Goal: Book appointment/travel/reservation

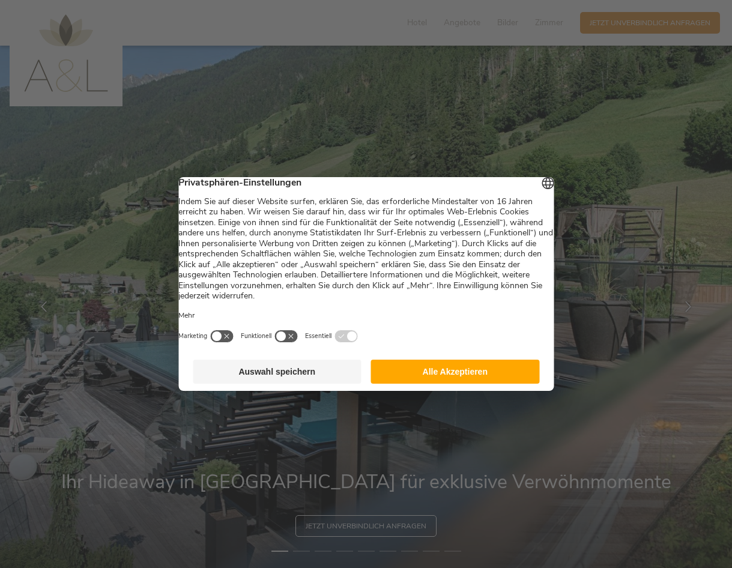
click at [452, 381] on button "Alle Akzeptieren" at bounding box center [455, 372] width 169 height 24
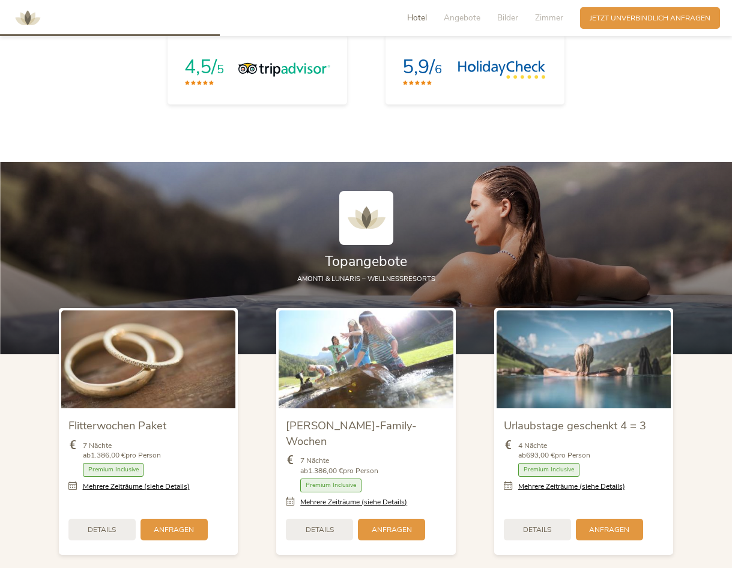
scroll to position [1321, 0]
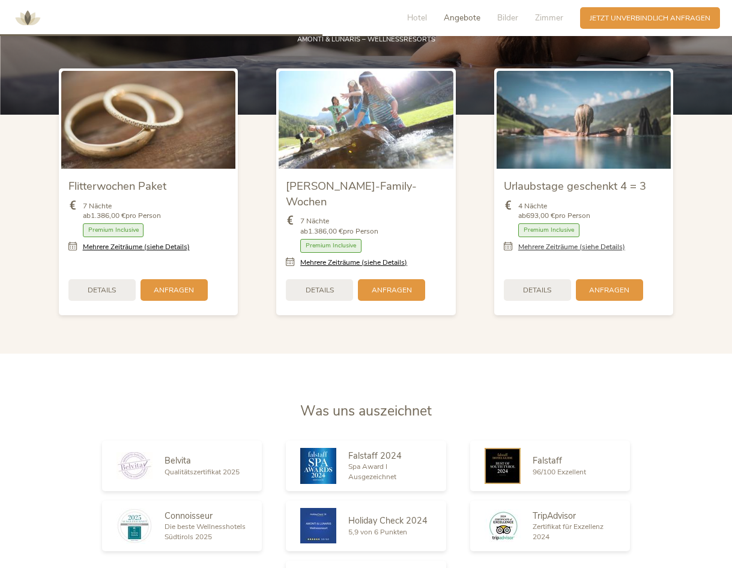
click at [575, 245] on link "Mehrere Zeiträume (siehe Details)" at bounding box center [571, 247] width 107 height 10
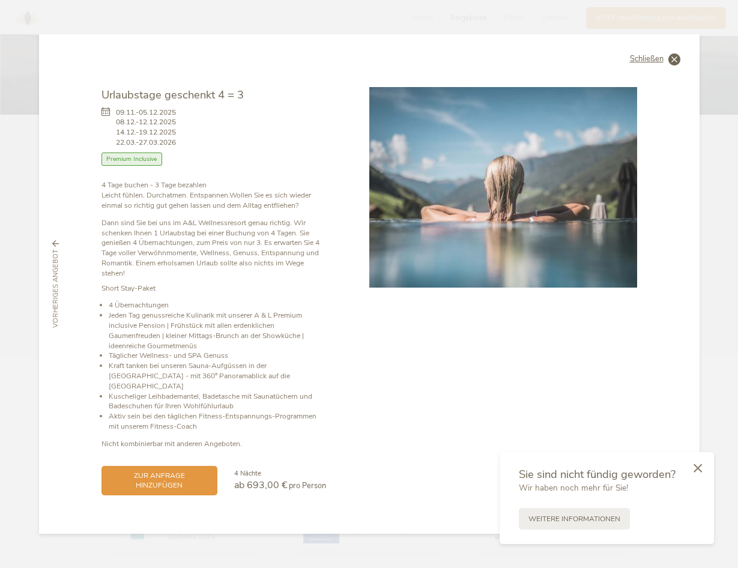
click at [675, 62] on icon at bounding box center [674, 59] width 12 height 12
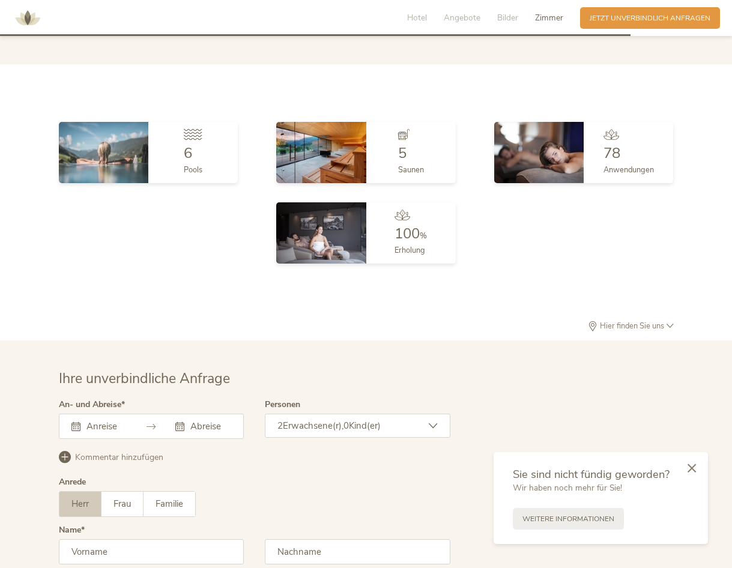
scroll to position [2997, 0]
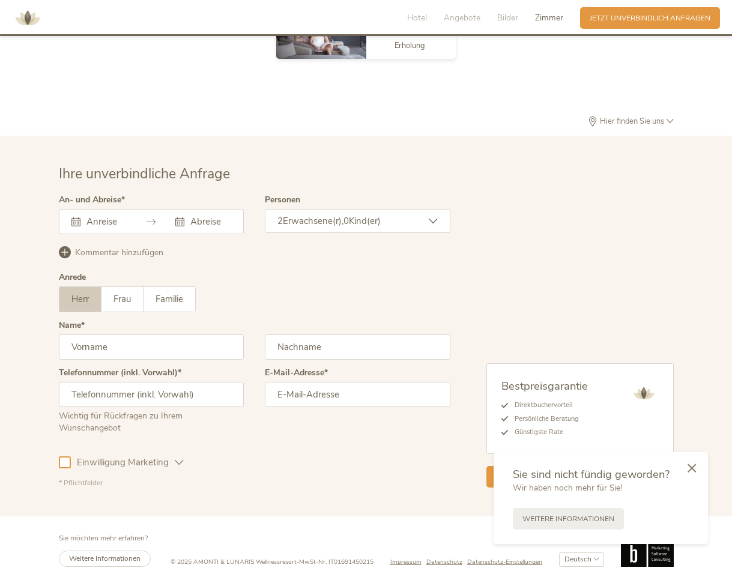
click at [692, 466] on icon at bounding box center [691, 467] width 8 height 9
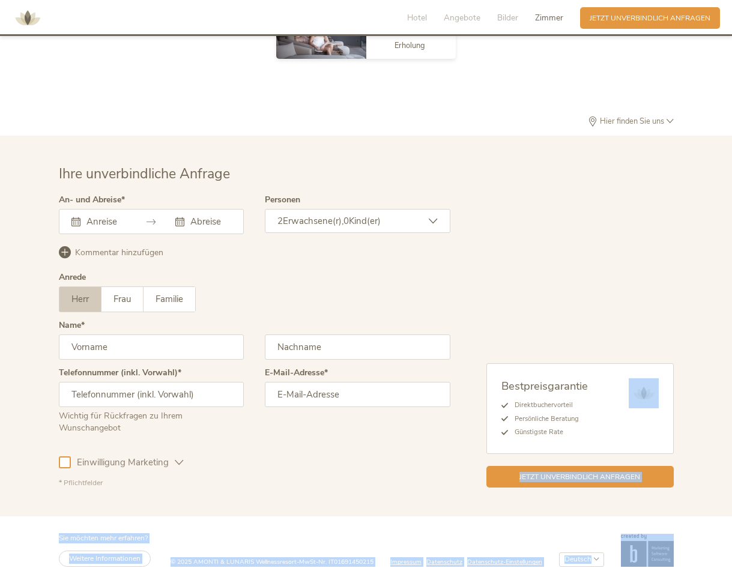
drag, startPoint x: 731, startPoint y: 511, endPoint x: 709, endPoint y: 291, distance: 221.4
drag, startPoint x: 709, startPoint y: 291, endPoint x: 681, endPoint y: 288, distance: 28.4
click at [681, 288] on div "Ihre unverbindliche Anfrage An- und Abreise [DATE] Mo Di Mi Do Fr Sa So 28 29 3…" at bounding box center [366, 325] width 634 height 323
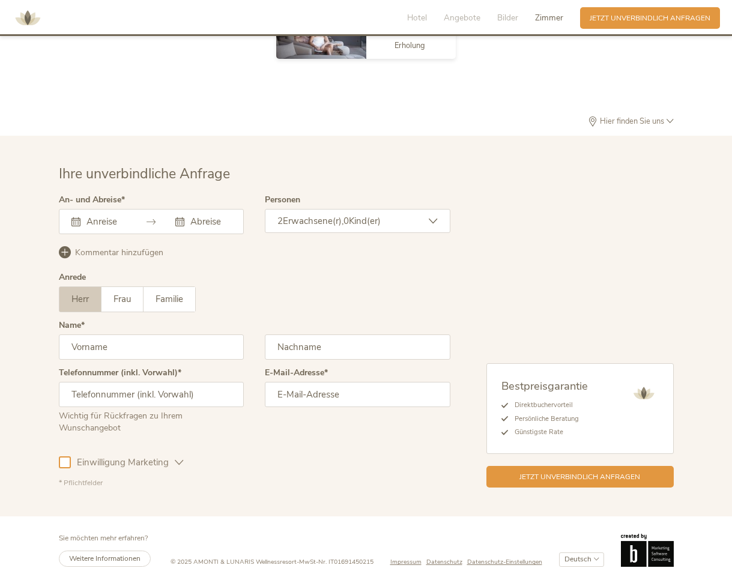
click at [33, 17] on img at bounding box center [28, 18] width 36 height 36
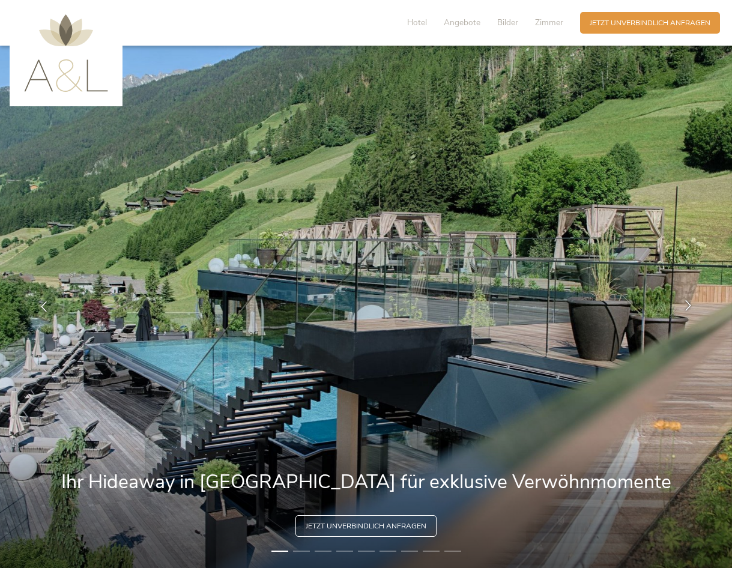
click at [689, 304] on icon at bounding box center [688, 305] width 11 height 11
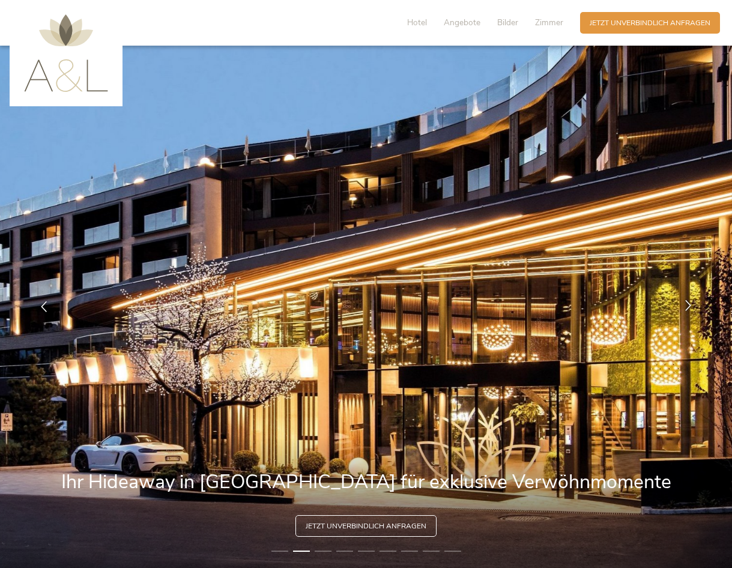
click at [689, 304] on icon at bounding box center [688, 305] width 11 height 11
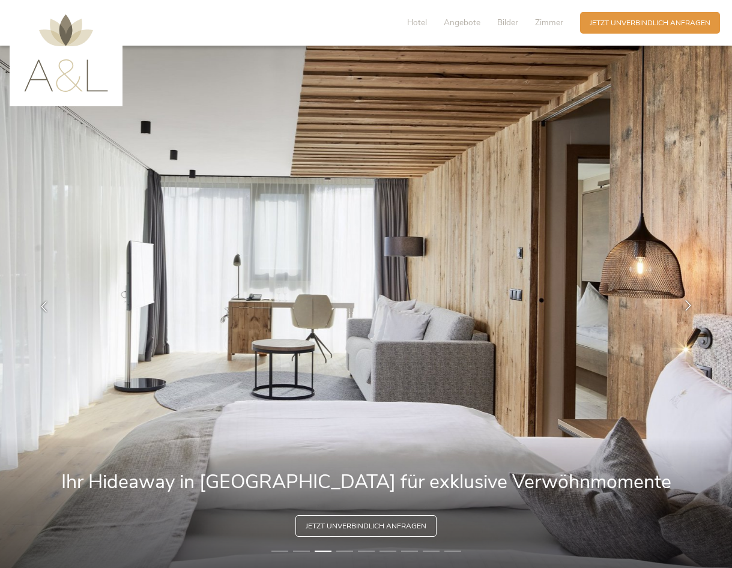
click at [689, 304] on icon at bounding box center [688, 305] width 11 height 11
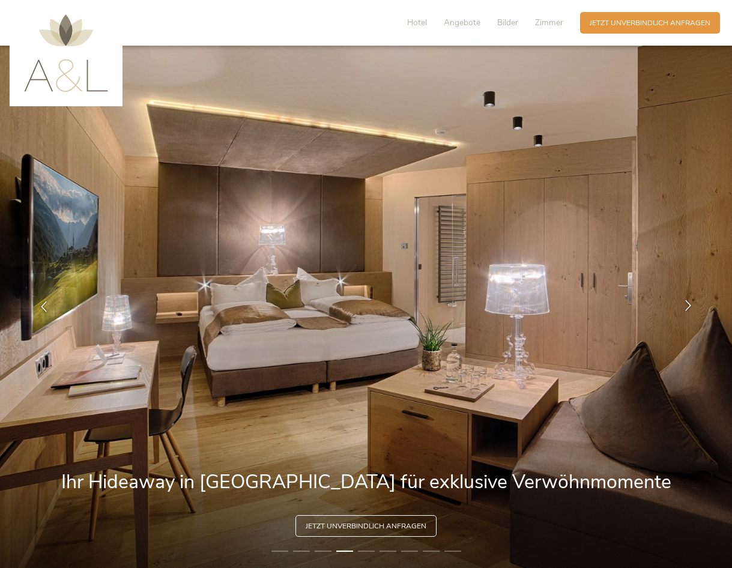
click at [689, 304] on icon at bounding box center [688, 305] width 11 height 11
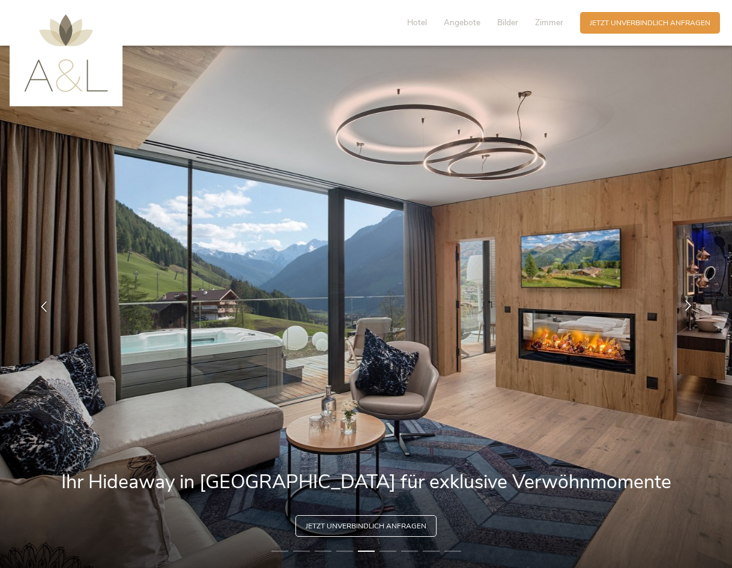
click at [689, 304] on icon at bounding box center [688, 305] width 11 height 11
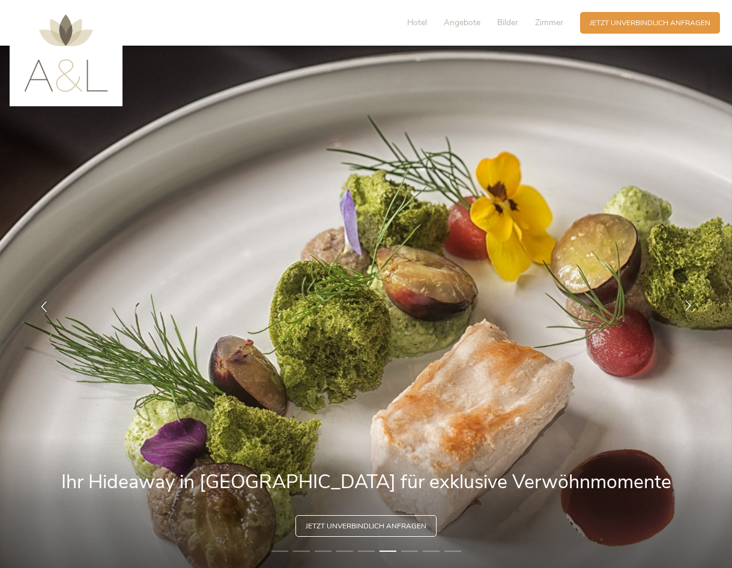
click at [689, 304] on icon at bounding box center [688, 305] width 11 height 11
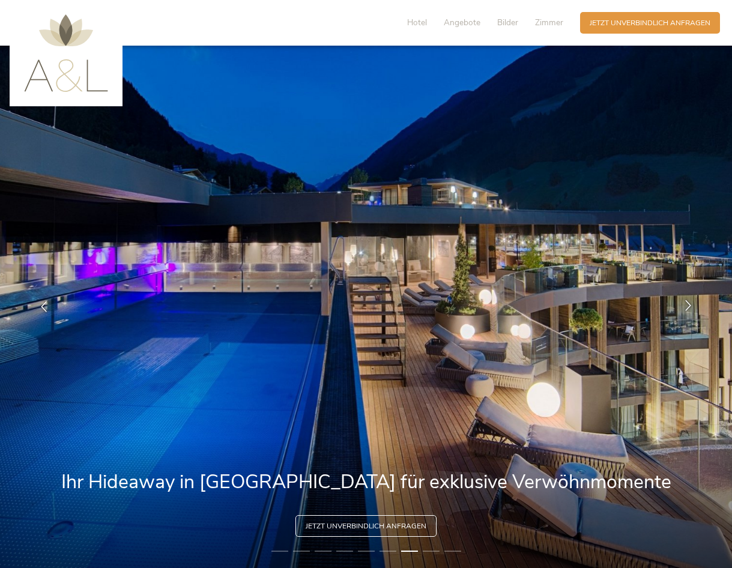
click at [689, 304] on icon at bounding box center [688, 305] width 11 height 11
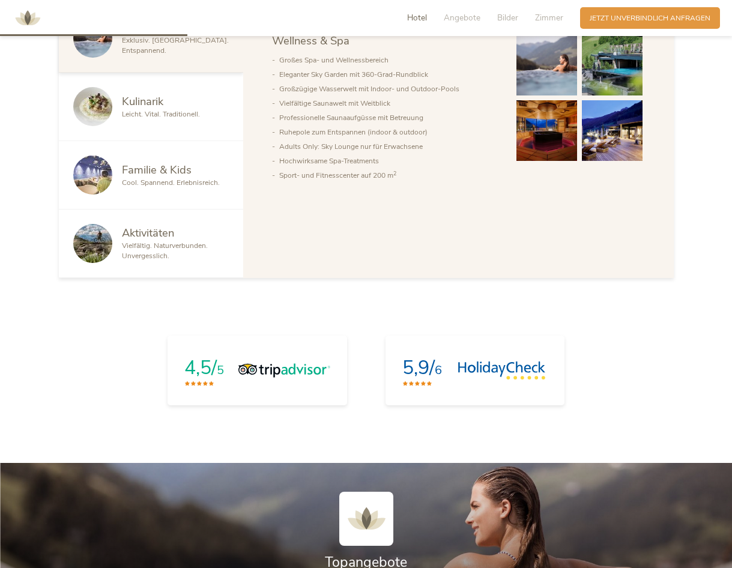
scroll to position [660, 0]
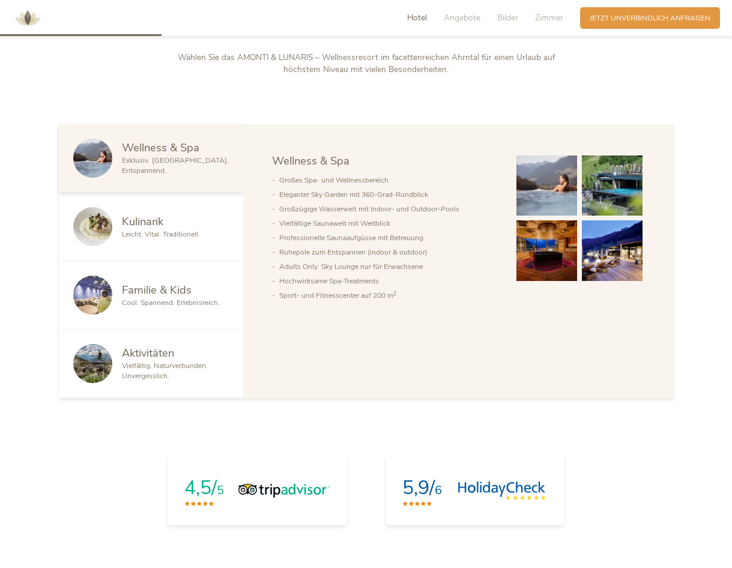
click at [167, 228] on div "Kulinarik" at bounding box center [175, 222] width 107 height 16
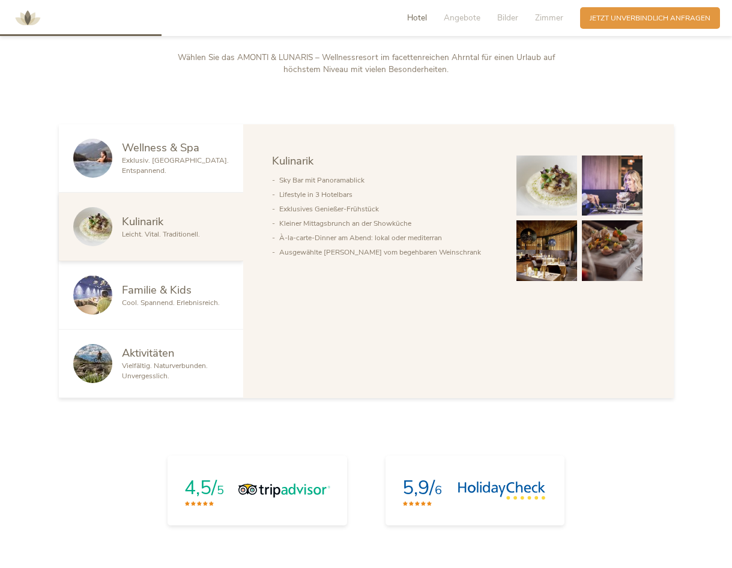
click at [149, 291] on span "Familie & Kids" at bounding box center [157, 289] width 70 height 15
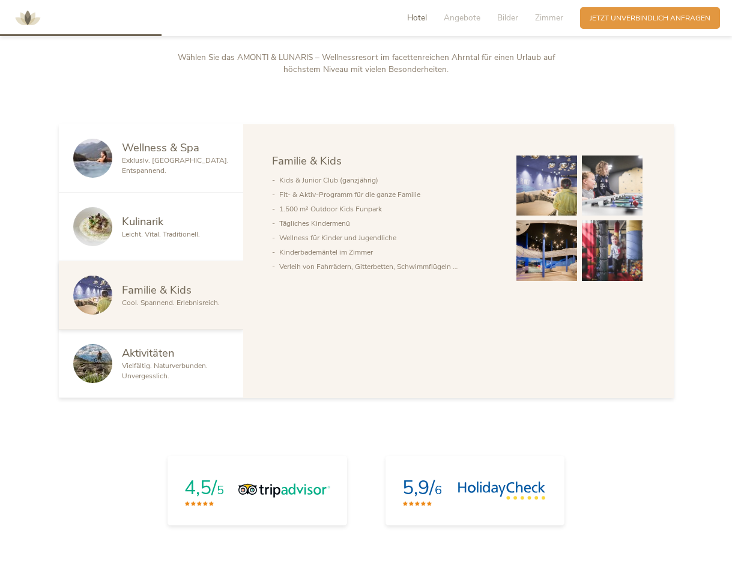
click at [147, 369] on span "Vielfältig. Naturverbunden. Unvergesslich." at bounding box center [165, 371] width 86 height 20
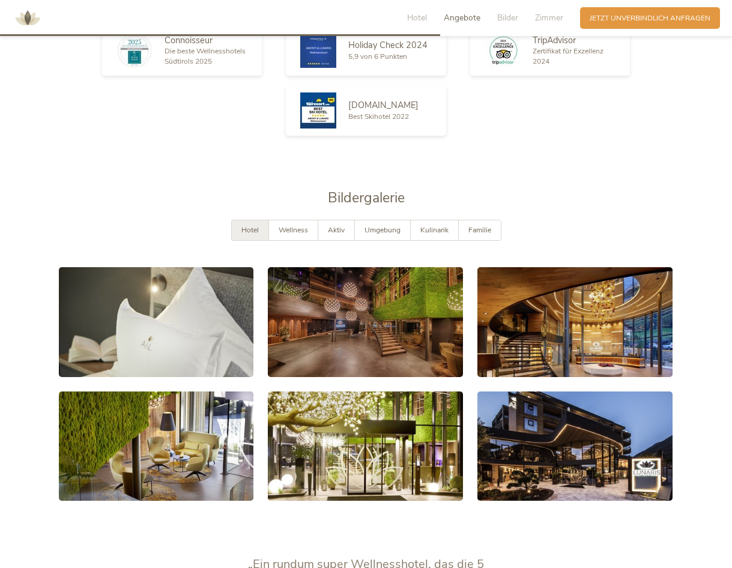
scroll to position [1801, 0]
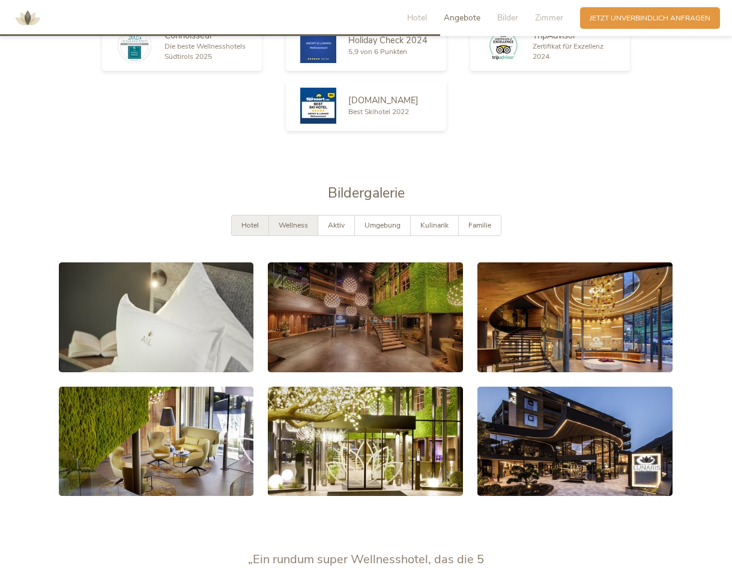
click at [305, 216] on div "Wellness" at bounding box center [293, 226] width 49 height 20
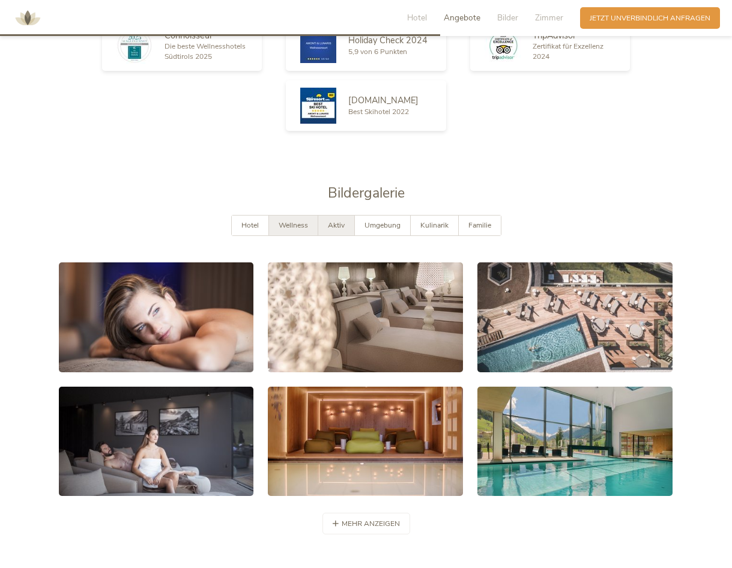
click at [334, 220] on span "Aktiv" at bounding box center [336, 225] width 17 height 10
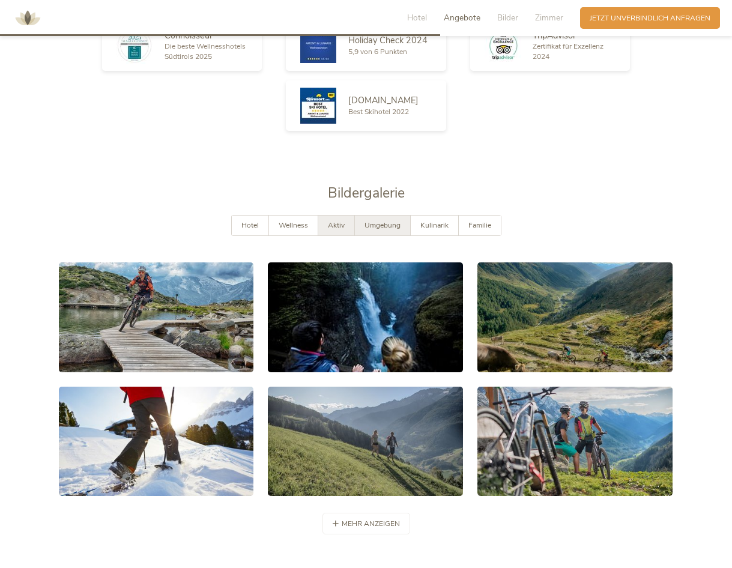
click at [394, 216] on div "Umgebung" at bounding box center [383, 226] width 56 height 20
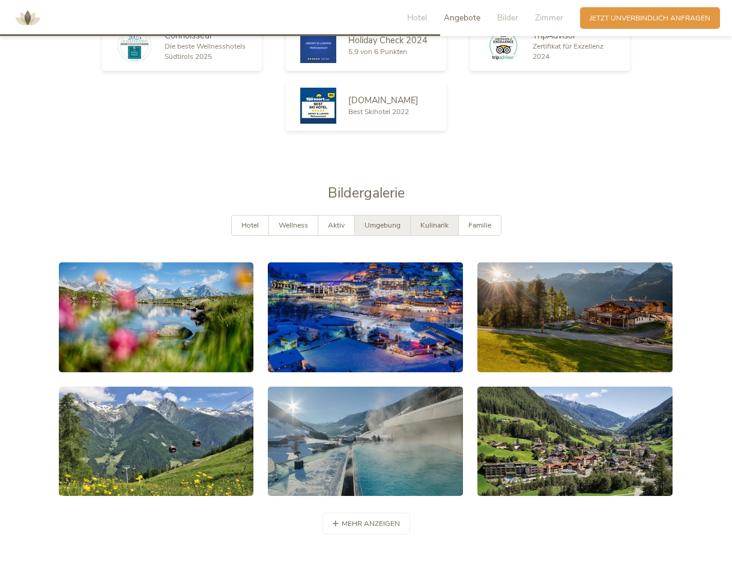
click at [432, 220] on span "Kulinarik" at bounding box center [434, 225] width 28 height 10
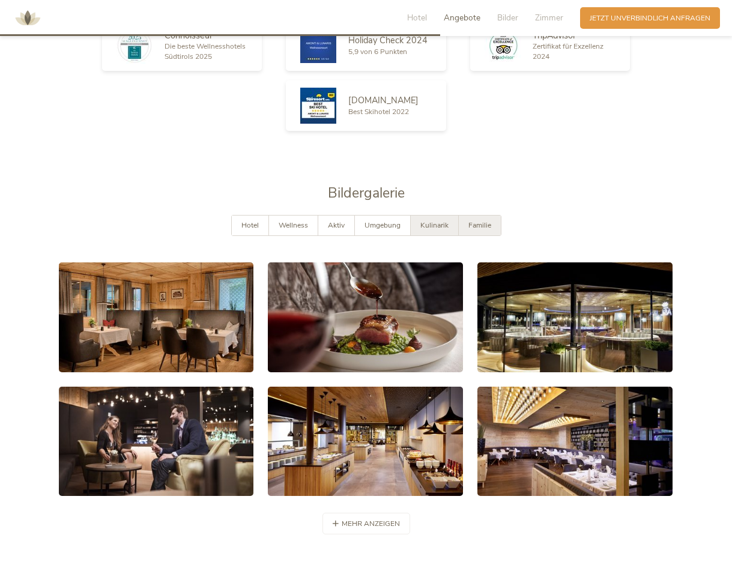
click at [478, 220] on span "Familie" at bounding box center [479, 225] width 23 height 10
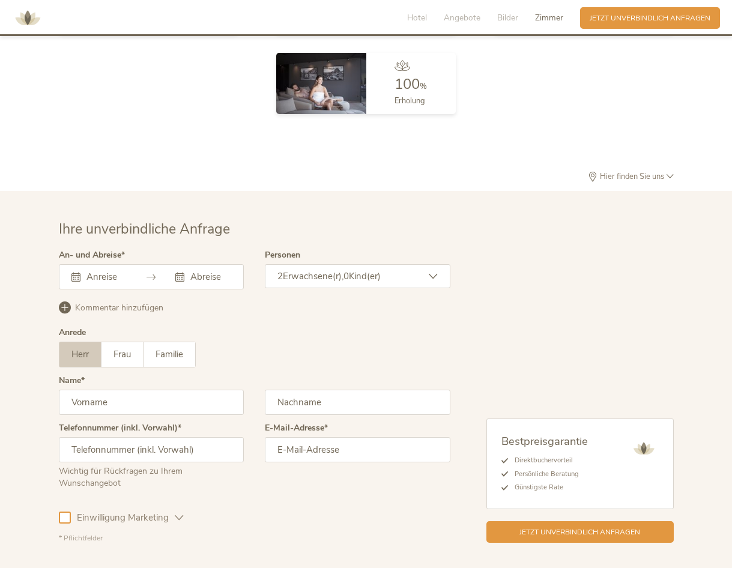
scroll to position [2997, 0]
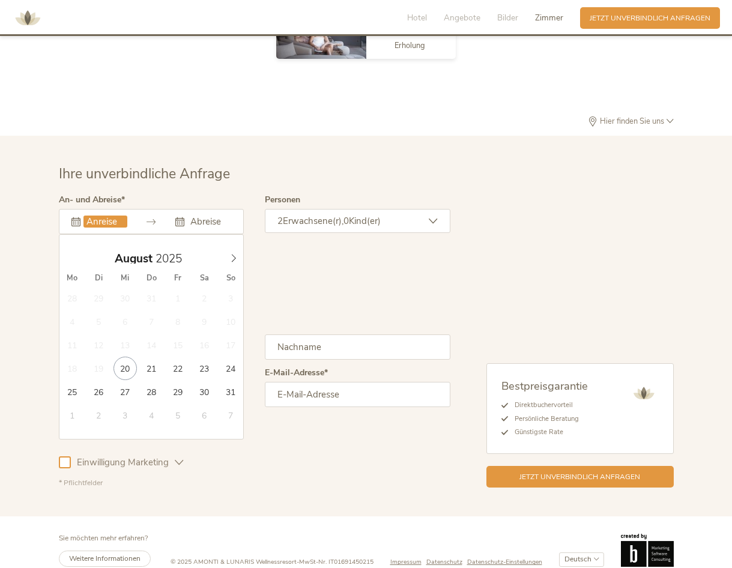
click at [100, 216] on input "text" at bounding box center [105, 222] width 44 height 12
click at [241, 247] on span at bounding box center [233, 255] width 20 height 17
type input "13.09.2025"
type input "16.09.2025"
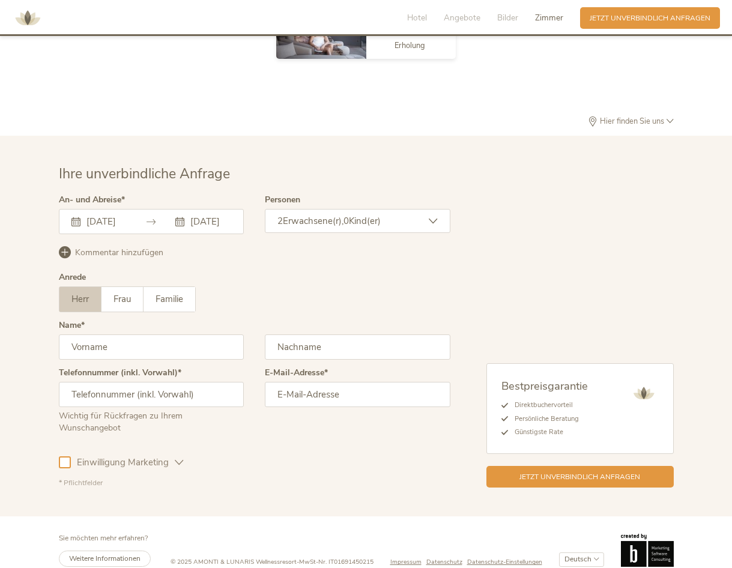
scroll to position [0, 10]
click at [187, 449] on div "Einwilligung Marketing Einwilligung Profilierung" at bounding box center [254, 460] width 391 height 35
click at [175, 456] on div "Einwilligung Marketing" at bounding box center [127, 462] width 113 height 13
click at [178, 458] on icon at bounding box center [179, 462] width 9 height 9
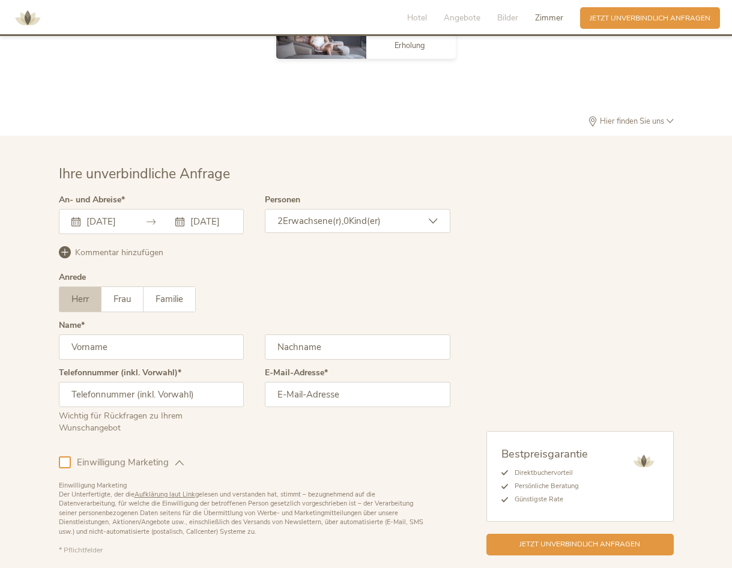
click at [178, 458] on icon at bounding box center [179, 462] width 9 height 9
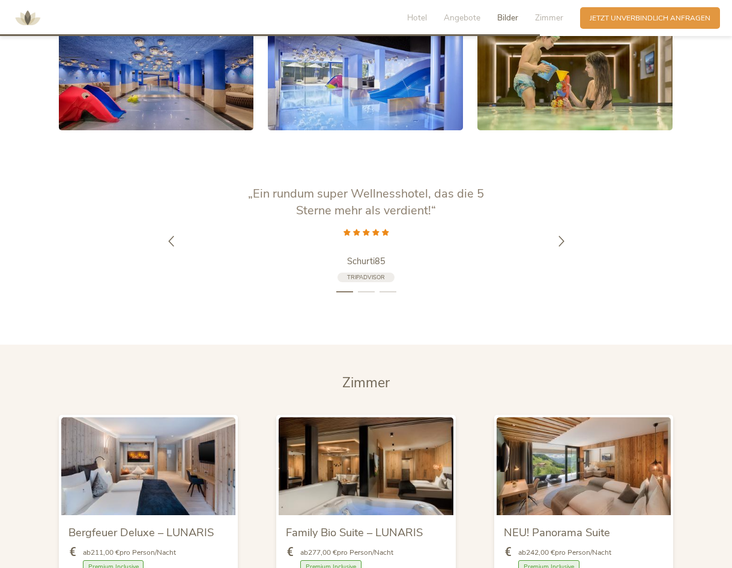
scroll to position [2401, 0]
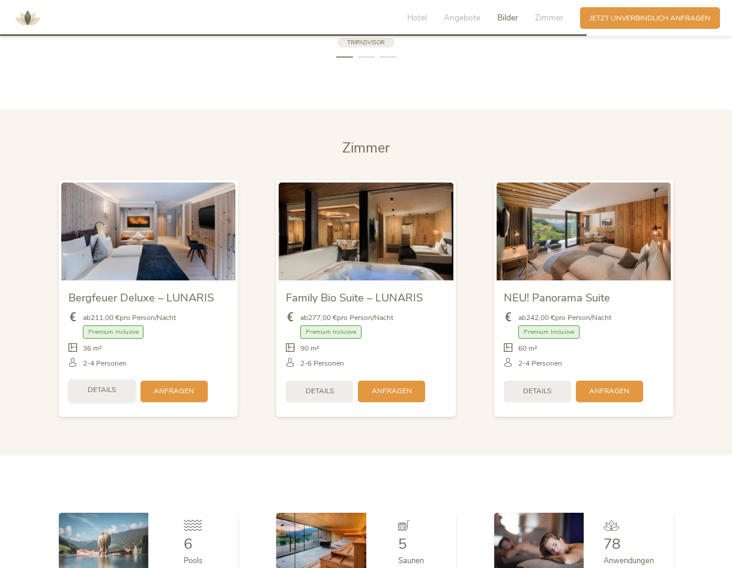
click at [107, 385] on span "Details" at bounding box center [102, 390] width 28 height 10
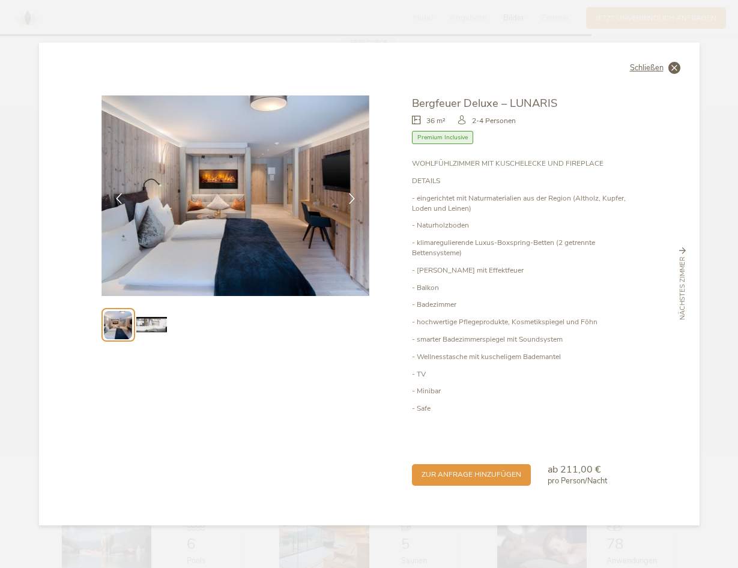
click at [669, 67] on icon at bounding box center [674, 68] width 12 height 12
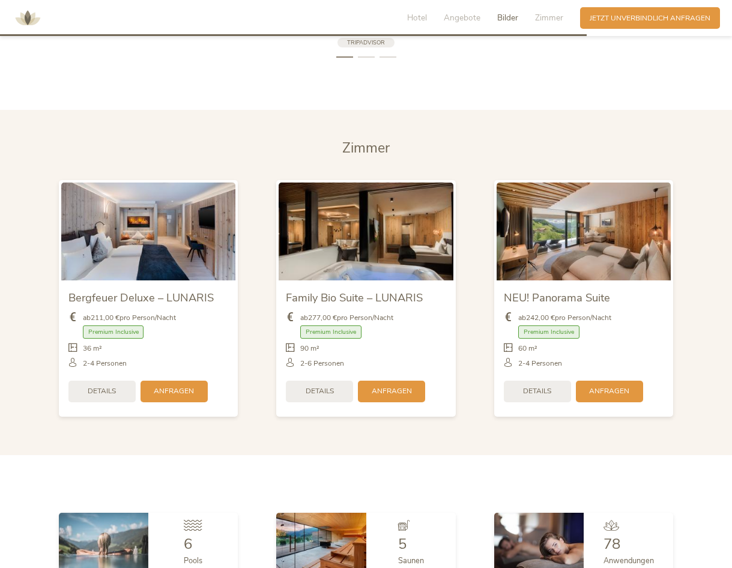
click at [558, 325] on span "Premium Inclusive" at bounding box center [548, 332] width 61 height 14
click at [538, 379] on div "Details" at bounding box center [537, 390] width 67 height 22
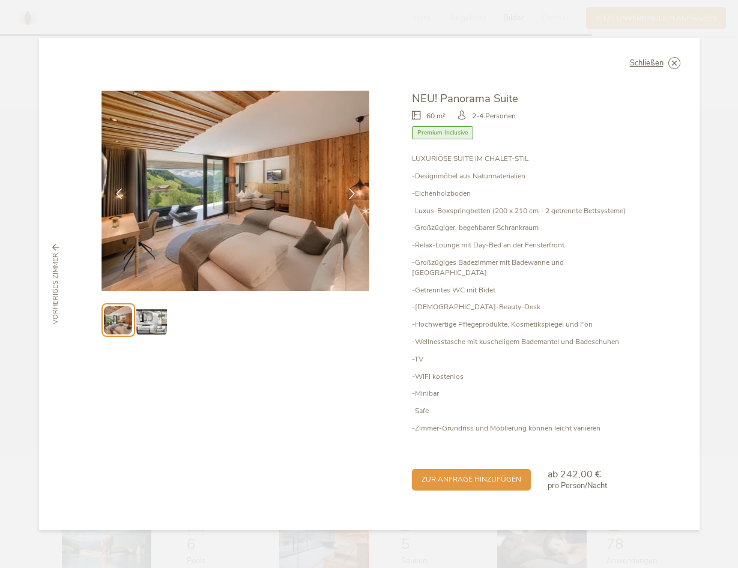
click at [455, 134] on span "Premium Inclusive" at bounding box center [442, 133] width 61 height 14
click at [140, 319] on img at bounding box center [151, 320] width 31 height 31
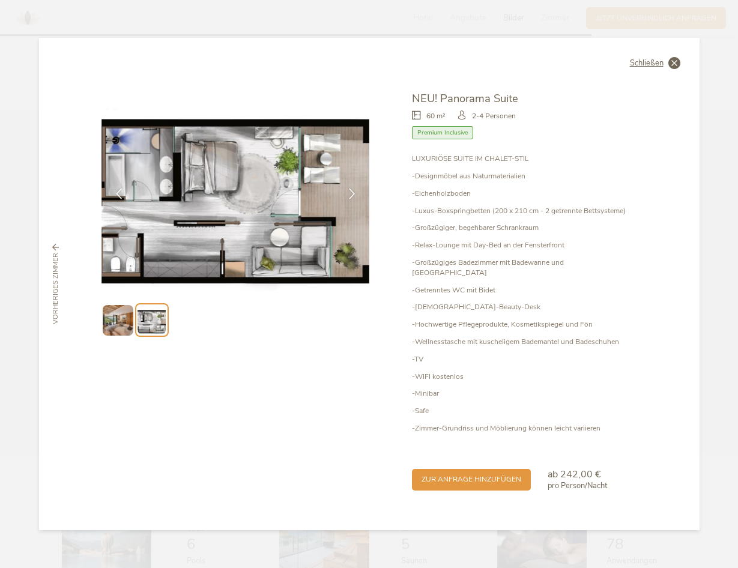
click at [666, 67] on div "Schließen" at bounding box center [655, 63] width 50 height 12
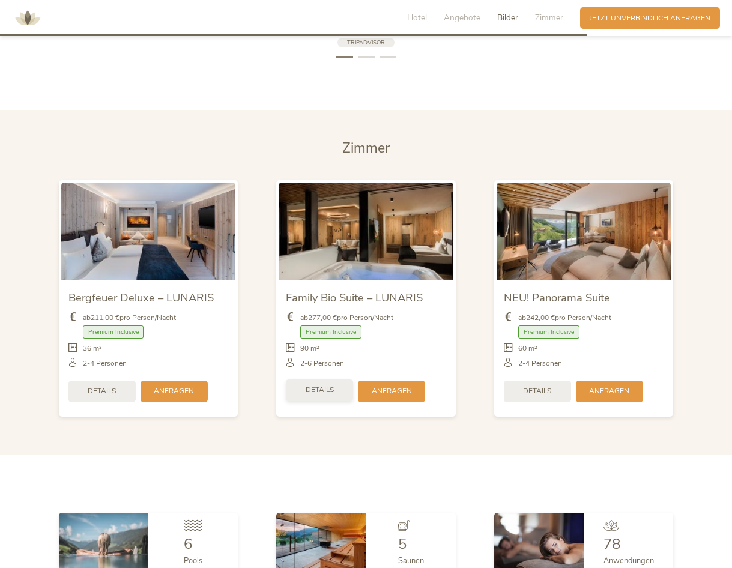
click at [340, 379] on div "Details" at bounding box center [319, 390] width 67 height 22
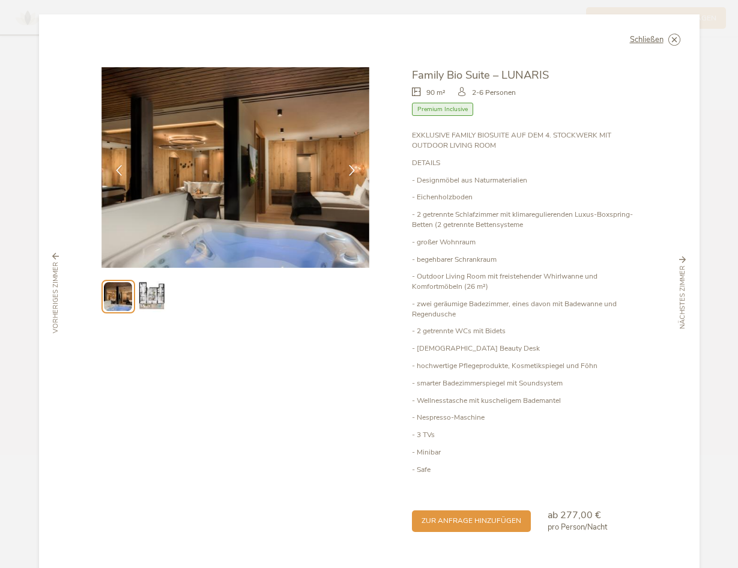
click at [145, 294] on img at bounding box center [151, 296] width 31 height 31
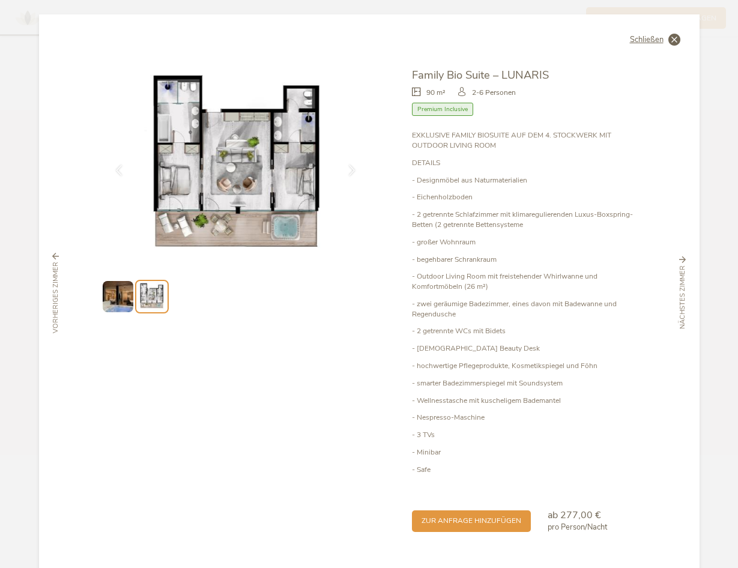
click at [658, 38] on span "Schließen" at bounding box center [647, 40] width 34 height 8
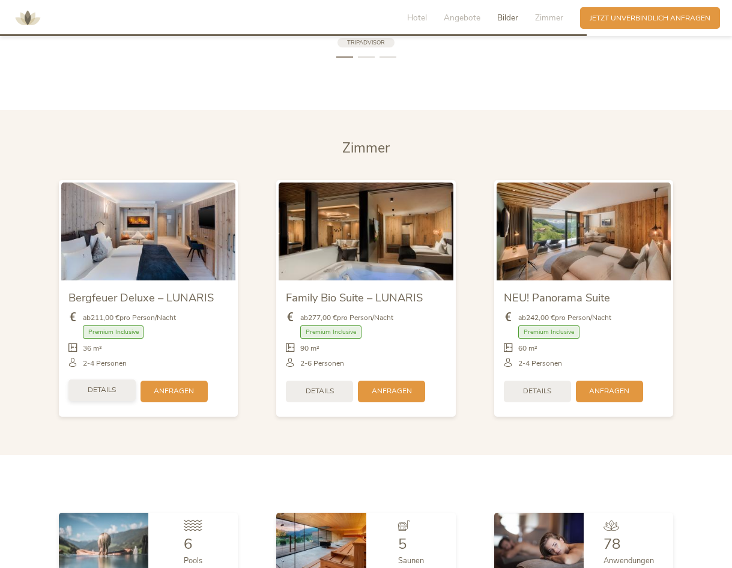
click at [106, 385] on span "Details" at bounding box center [102, 390] width 28 height 10
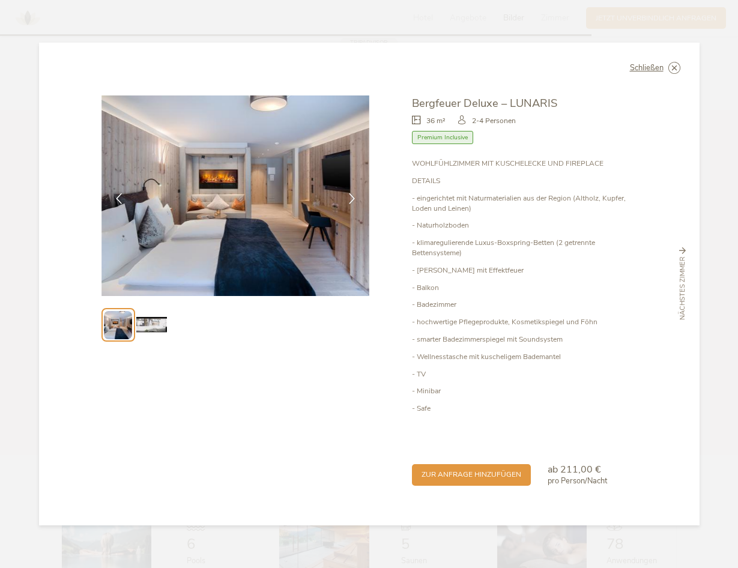
click at [153, 331] on img at bounding box center [151, 325] width 31 height 31
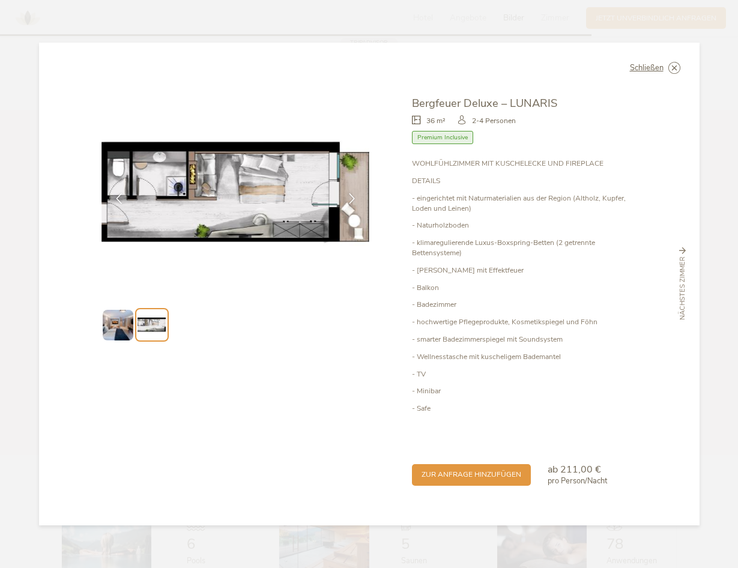
click at [681, 64] on div "Schließen Bergfeuer Deluxe – LUNARIS 36 m² Premium Inclusive" at bounding box center [369, 284] width 660 height 483
click at [674, 70] on icon at bounding box center [674, 68] width 12 height 12
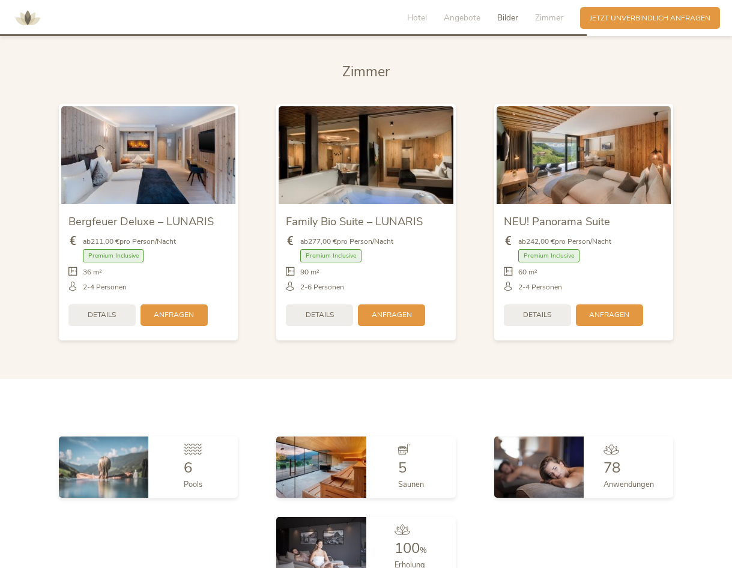
scroll to position [2581, 0]
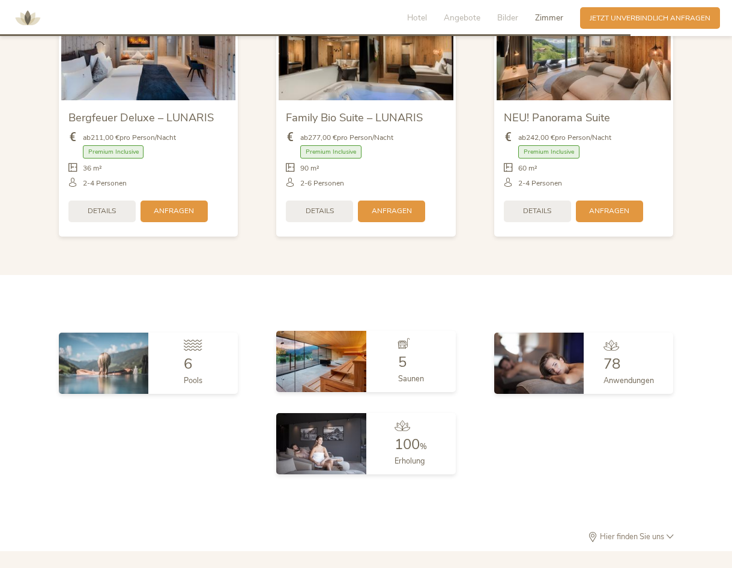
click at [339, 343] on img at bounding box center [320, 361] width 89 height 61
click at [403, 352] on span "5" at bounding box center [402, 361] width 8 height 19
click at [634, 533] on span "Hier finden Sie uns" at bounding box center [631, 537] width 69 height 8
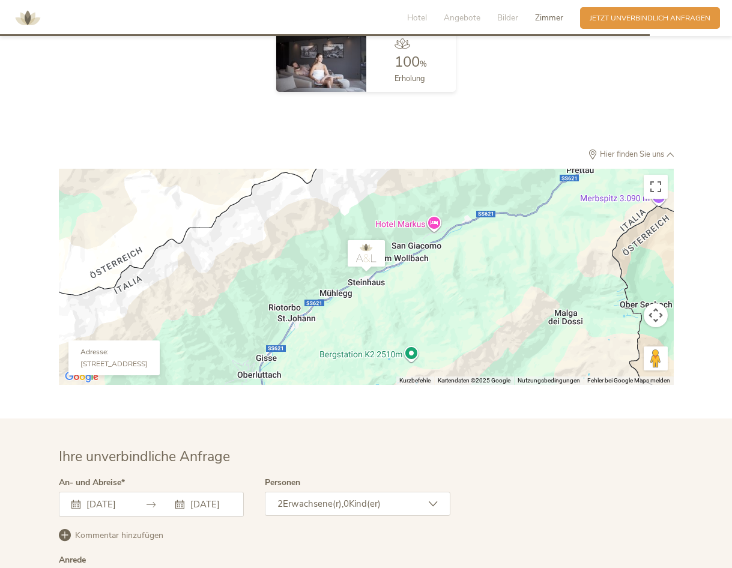
scroll to position [2882, 0]
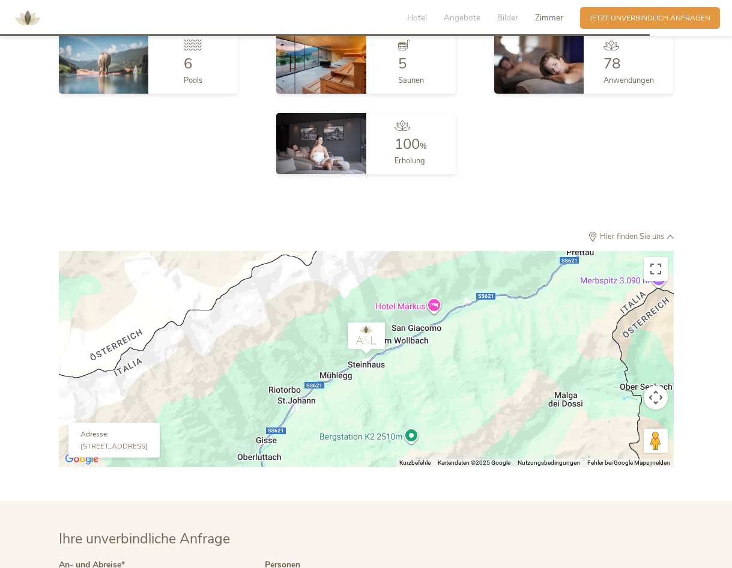
drag, startPoint x: 397, startPoint y: 362, endPoint x: 385, endPoint y: 429, distance: 68.4
click at [385, 429] on div "Um von einem Element zum anderen zu gelangen, drückst du die Pfeiltasten entspr…" at bounding box center [366, 359] width 615 height 216
click at [661, 385] on button "Kamerasteuerung für die Karte" at bounding box center [656, 397] width 24 height 24
click at [596, 415] on button "Nach unten" at bounding box center [596, 427] width 24 height 24
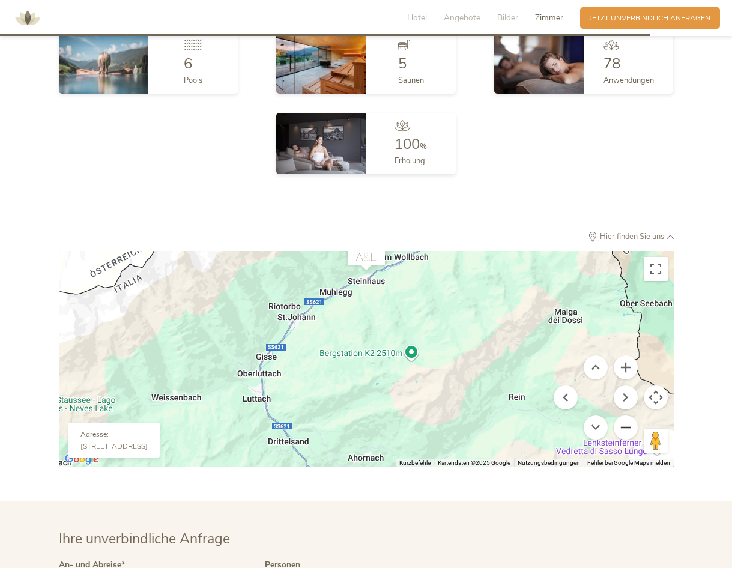
click at [620, 415] on button "Verkleinern" at bounding box center [626, 427] width 24 height 24
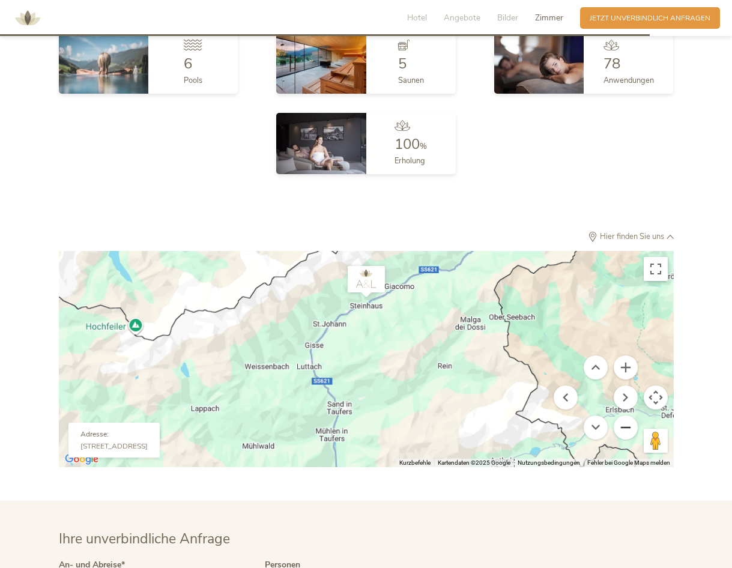
click at [620, 415] on button "Verkleinern" at bounding box center [626, 427] width 24 height 24
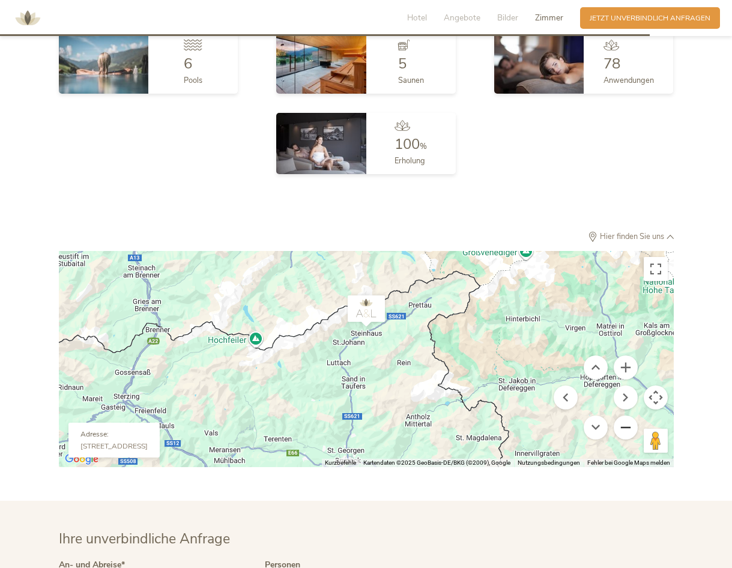
click at [620, 415] on button "Verkleinern" at bounding box center [626, 427] width 24 height 24
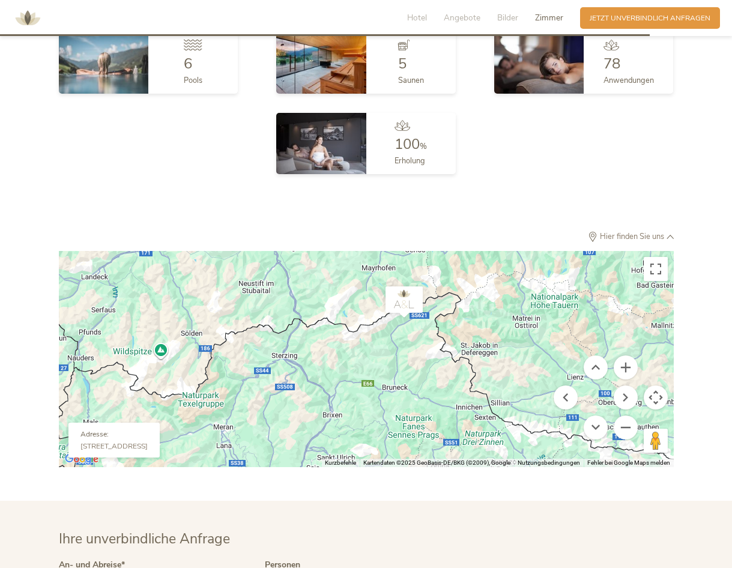
drag, startPoint x: 394, startPoint y: 325, endPoint x: 432, endPoint y: 306, distance: 42.4
click at [432, 306] on div "Um von einem Element zum anderen zu gelangen, drückst du die Pfeiltasten entspr…" at bounding box center [366, 359] width 615 height 216
click at [649, 233] on span "Hier finden Sie uns" at bounding box center [631, 237] width 69 height 8
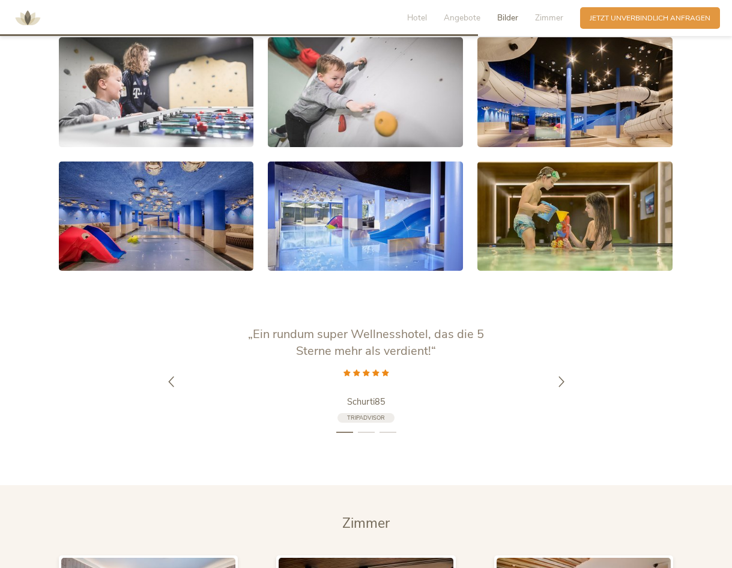
scroll to position [2397, 0]
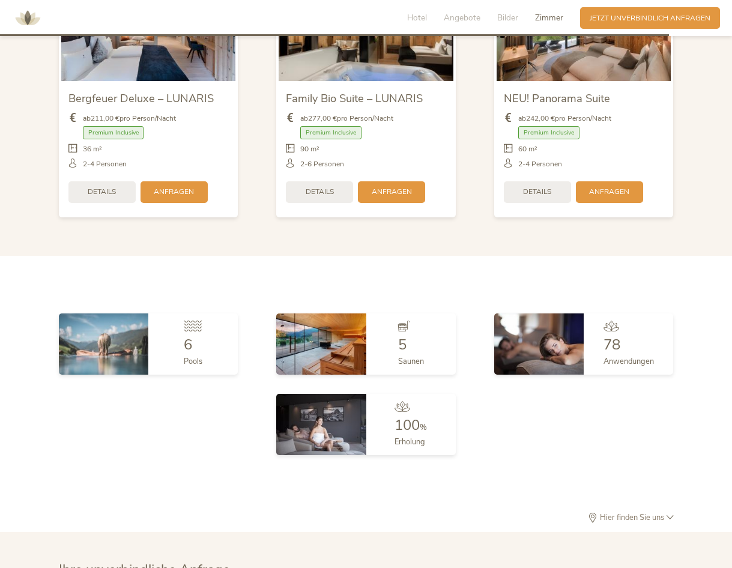
scroll to position [2577, 0]
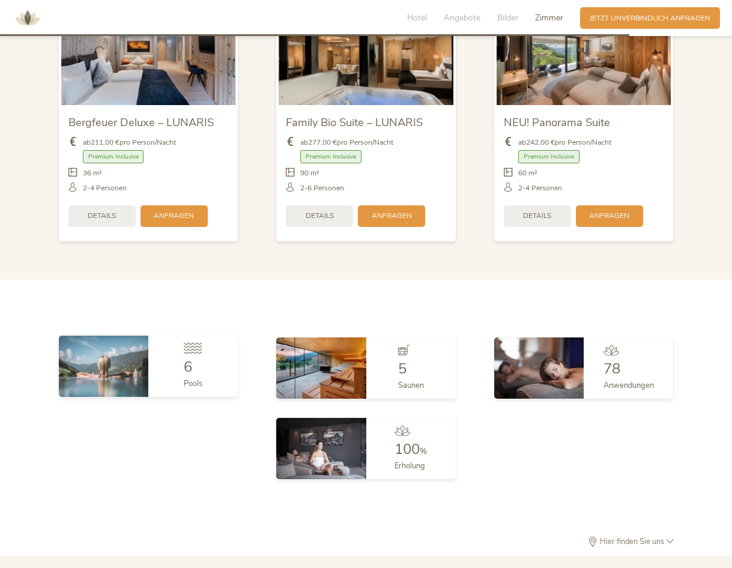
click at [105, 360] on img at bounding box center [103, 366] width 89 height 61
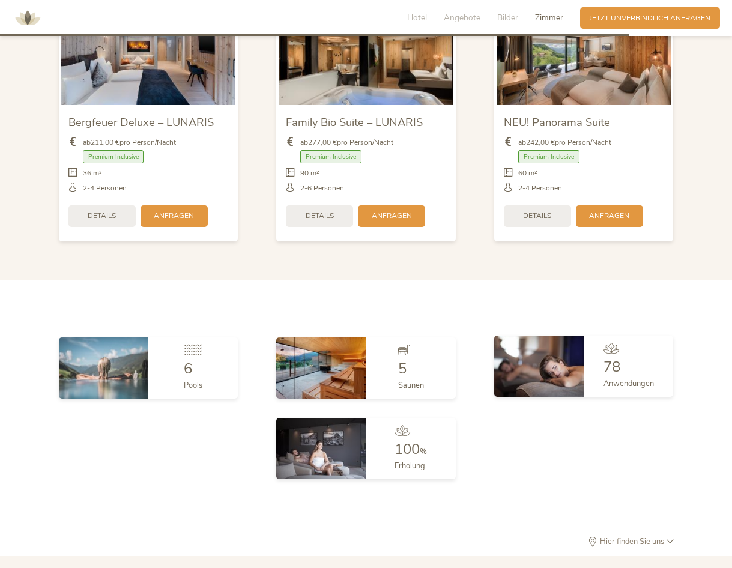
click at [639, 360] on div "78" at bounding box center [628, 367] width 50 height 14
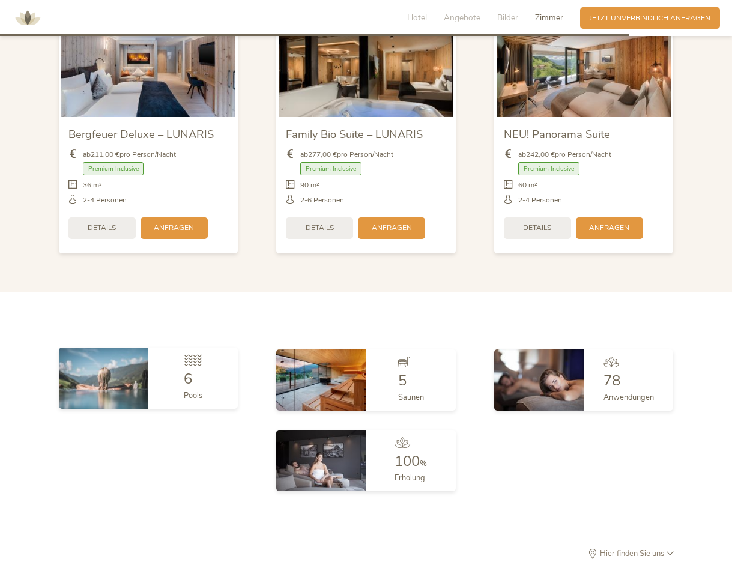
scroll to position [2276, 0]
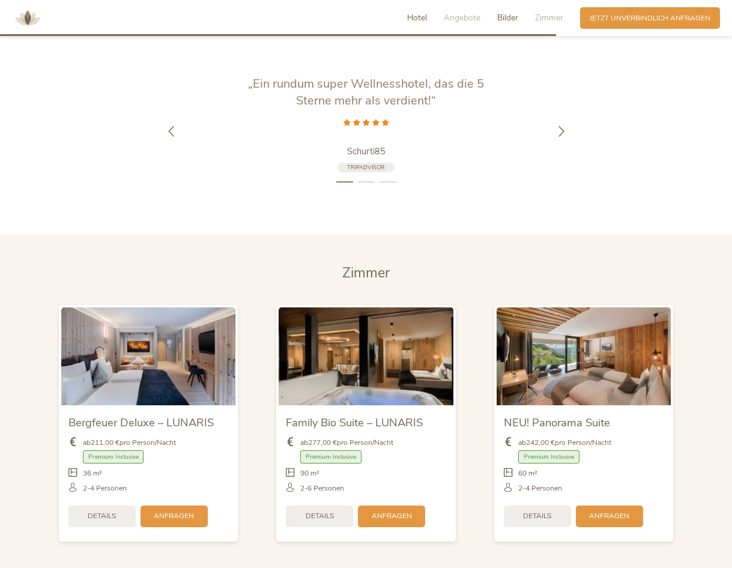
click at [427, 17] on span "Hotel" at bounding box center [417, 17] width 20 height 11
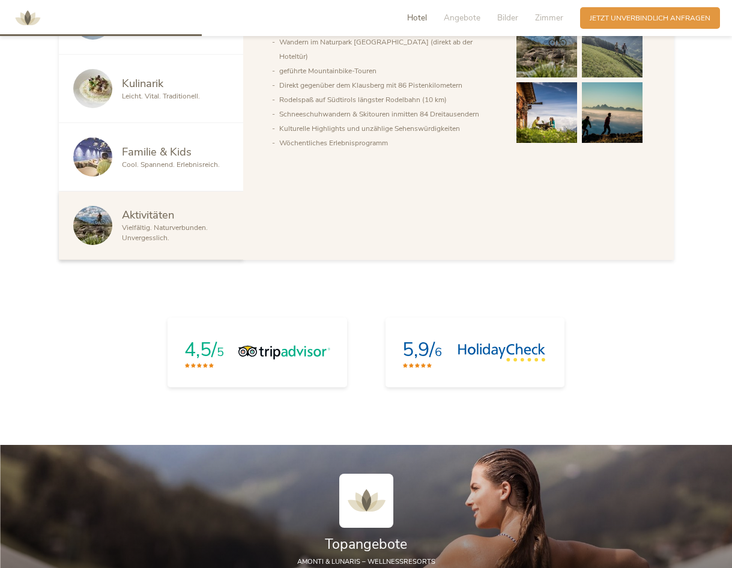
scroll to position [611, 0]
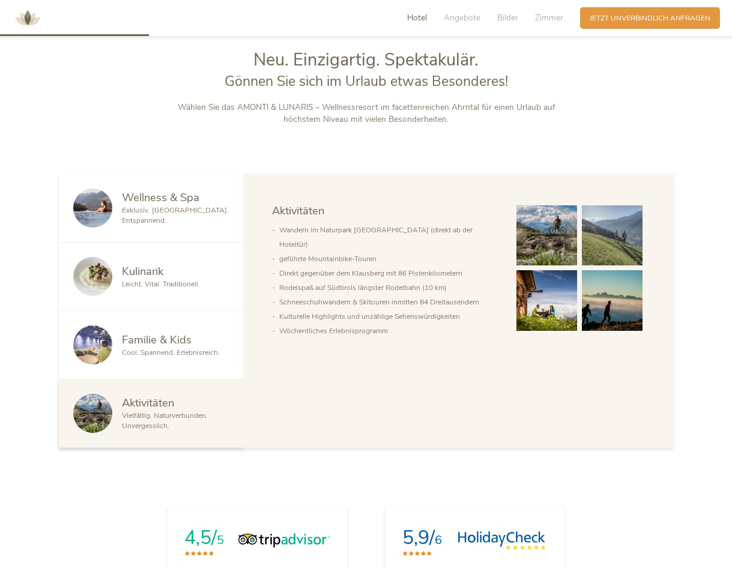
click at [189, 220] on div "Exklusiv. [GEOGRAPHIC_DATA]. Entspannend." at bounding box center [175, 215] width 107 height 20
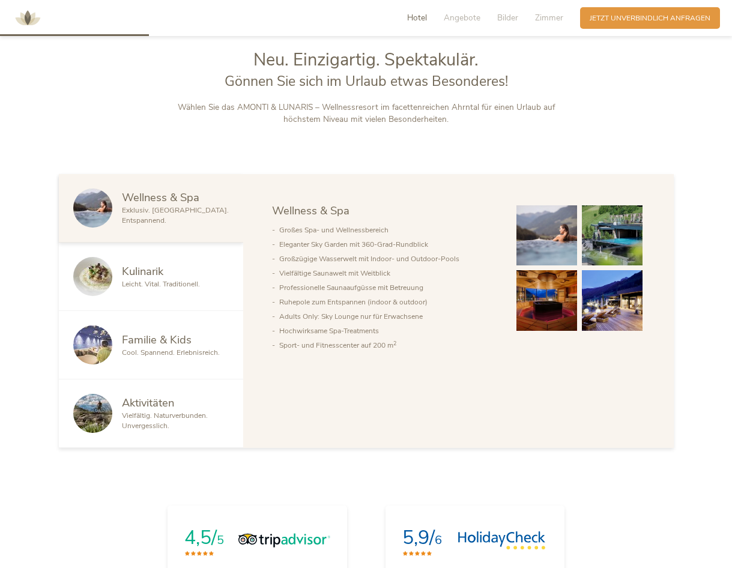
click at [551, 242] on img at bounding box center [546, 235] width 61 height 61
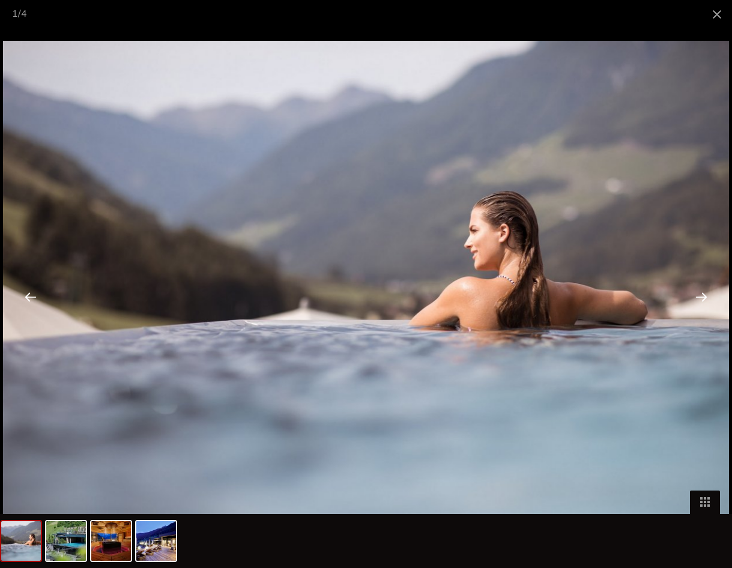
click at [702, 294] on div at bounding box center [701, 296] width 37 height 37
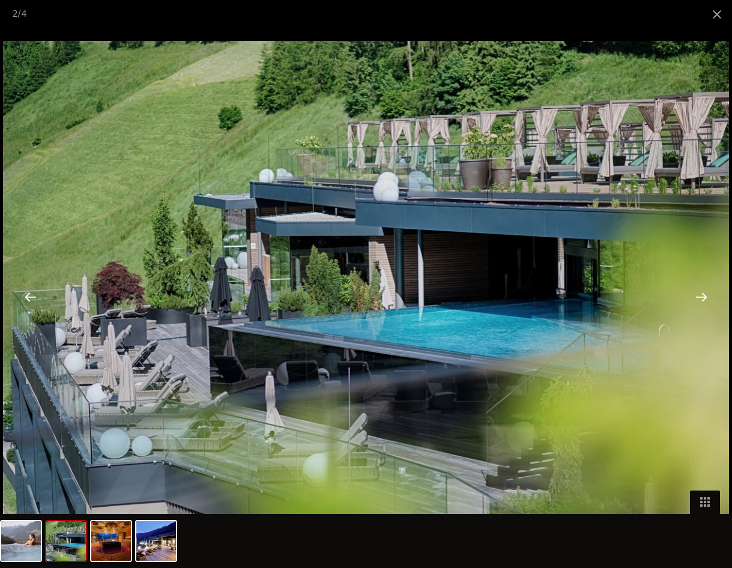
click at [702, 294] on div at bounding box center [701, 296] width 37 height 37
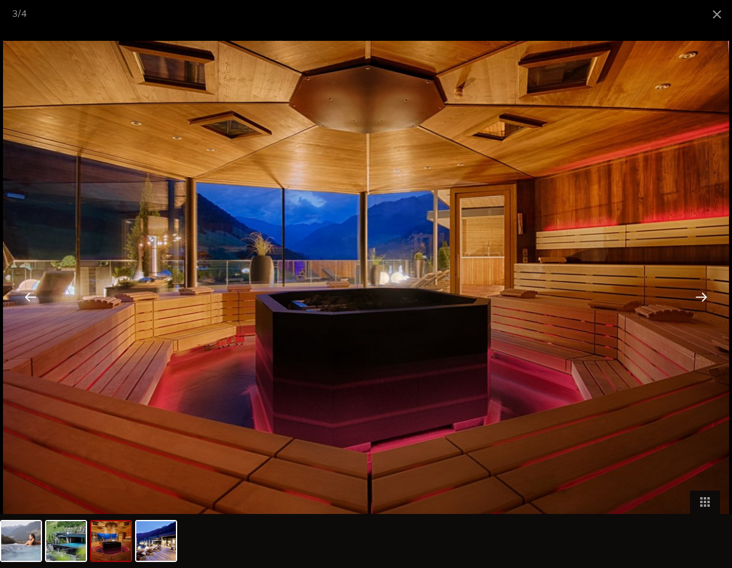
click at [702, 294] on div at bounding box center [701, 296] width 37 height 37
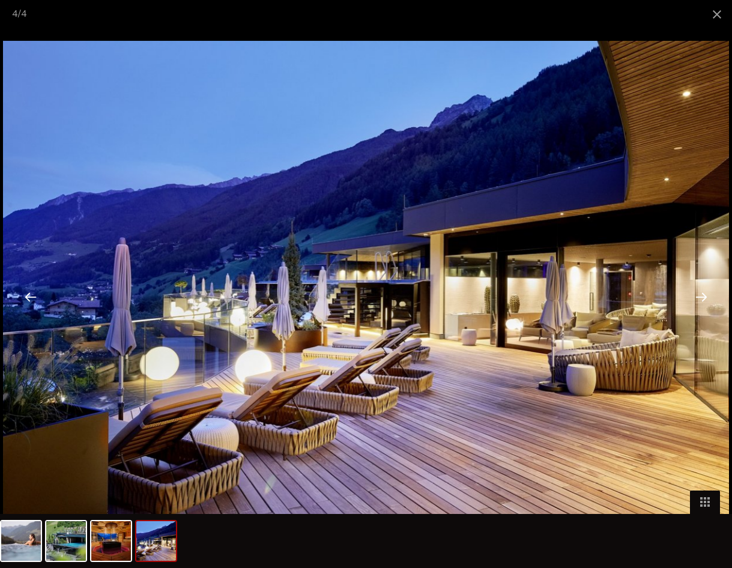
click at [702, 294] on div at bounding box center [701, 296] width 37 height 37
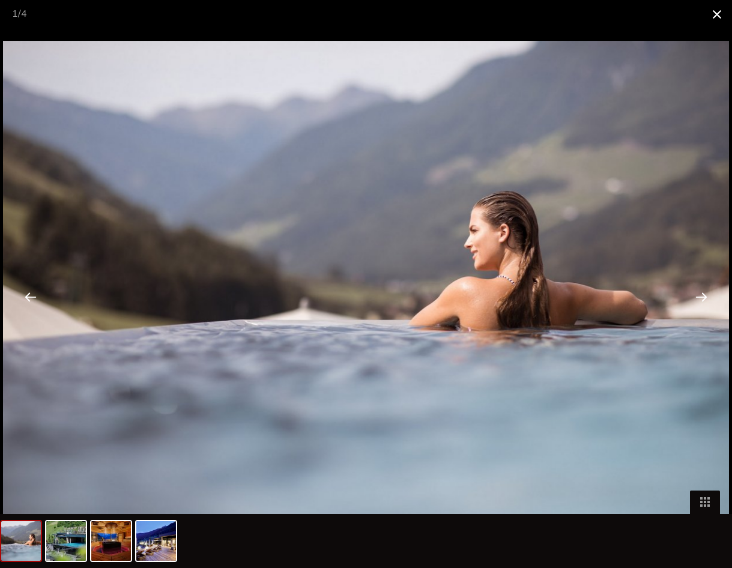
click at [722, 8] on span at bounding box center [717, 14] width 30 height 28
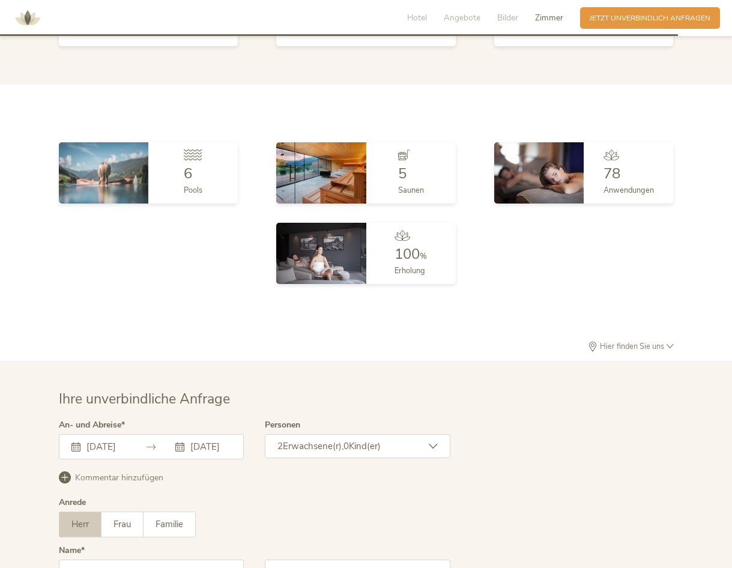
scroll to position [2997, 0]
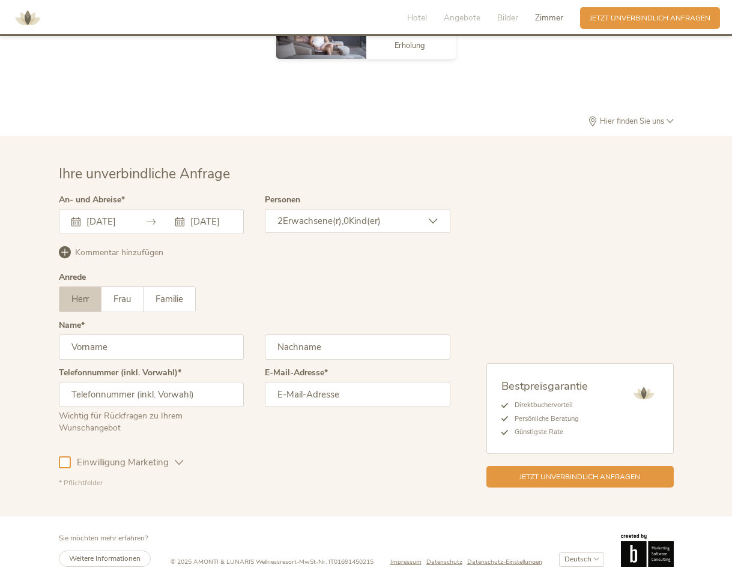
click at [139, 247] on span "Kommentar hinzufügen" at bounding box center [119, 253] width 88 height 12
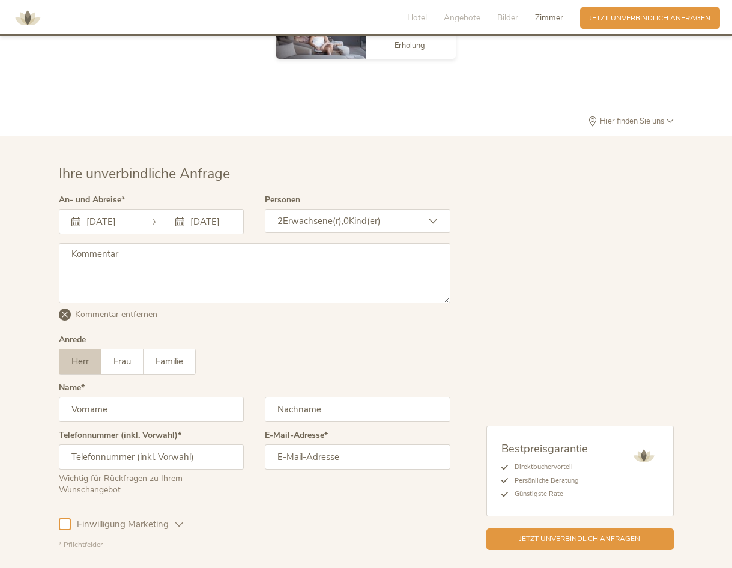
click at [136, 248] on textarea at bounding box center [254, 273] width 391 height 60
type textarea "Gerne auch ein Angebot vom 14.09. - 16.09. Es handelt sich hierbei um eine Gebu…"
click at [124, 349] on label "Frau" at bounding box center [122, 361] width 42 height 25
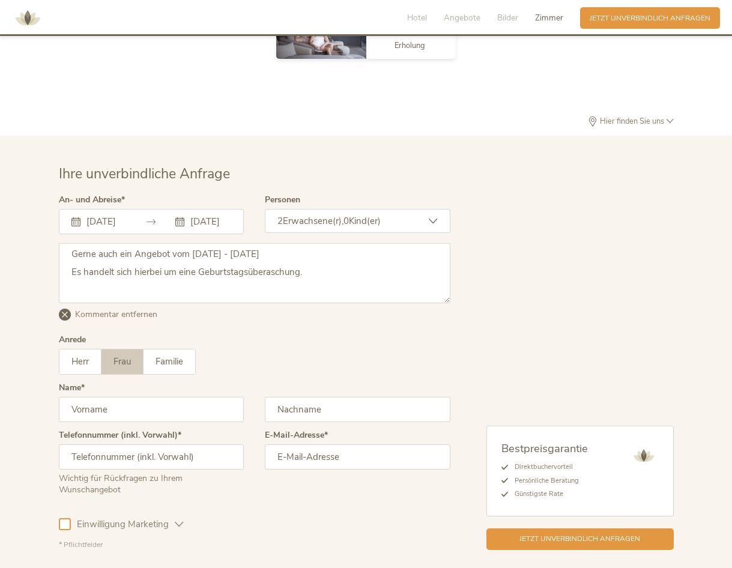
drag, startPoint x: 135, startPoint y: 406, endPoint x: 145, endPoint y: 403, distance: 10.6
click at [135, 406] on input "text" at bounding box center [152, 409] width 186 height 25
type input "Eva Maria"
type input "Götz"
type input "+4915168181886"
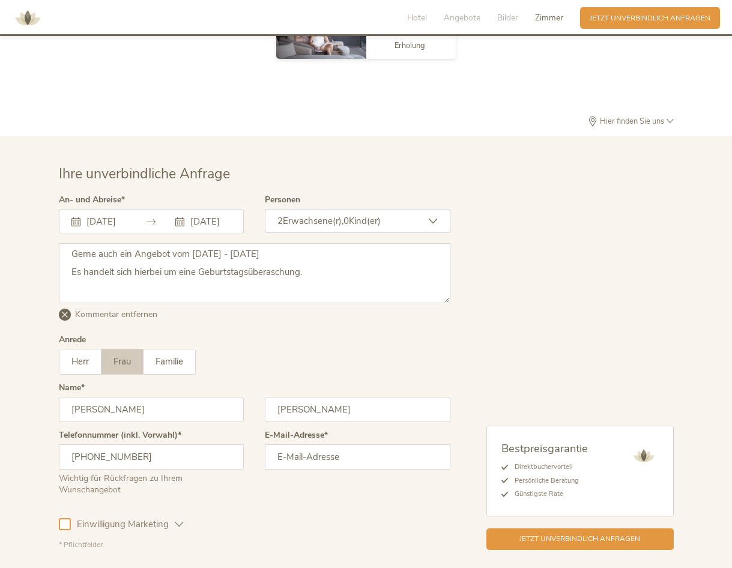
type input "evigoetz@hotmail.com"
type input "Evi"
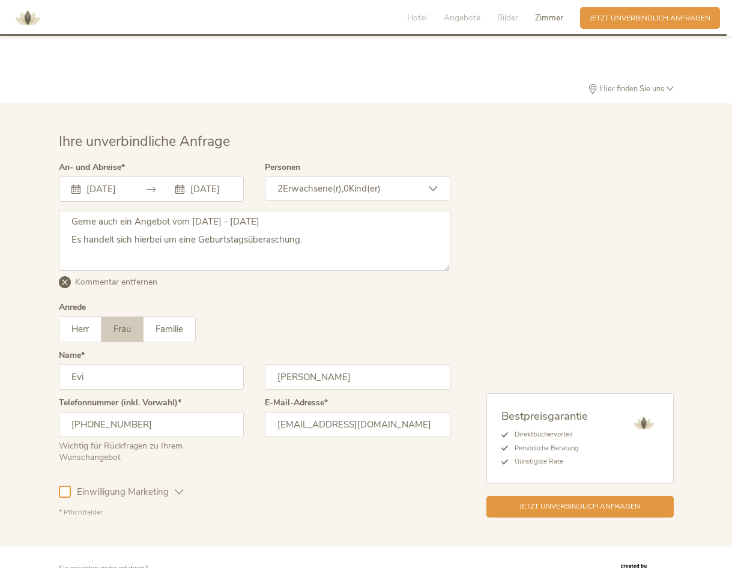
scroll to position [3059, 0]
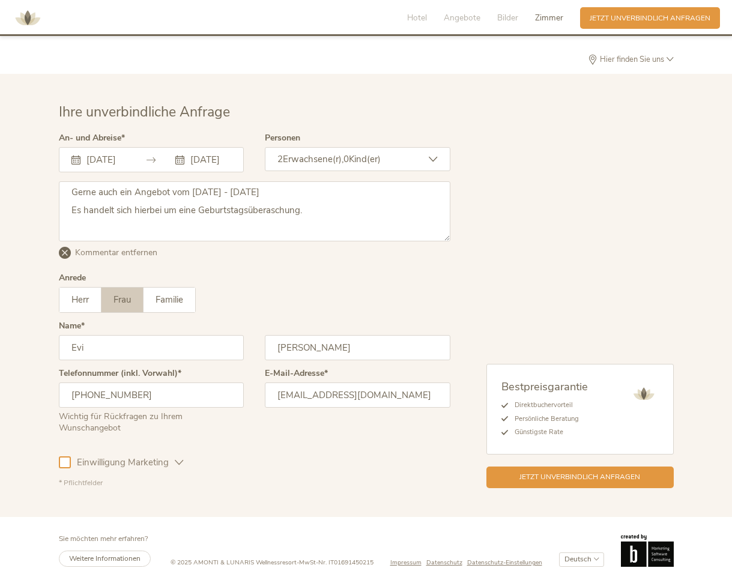
click at [66, 456] on div at bounding box center [65, 462] width 12 height 12
click at [597, 465] on div "Jetzt unverbindlich anfragen" at bounding box center [579, 476] width 187 height 22
